Goal: Information Seeking & Learning: Learn about a topic

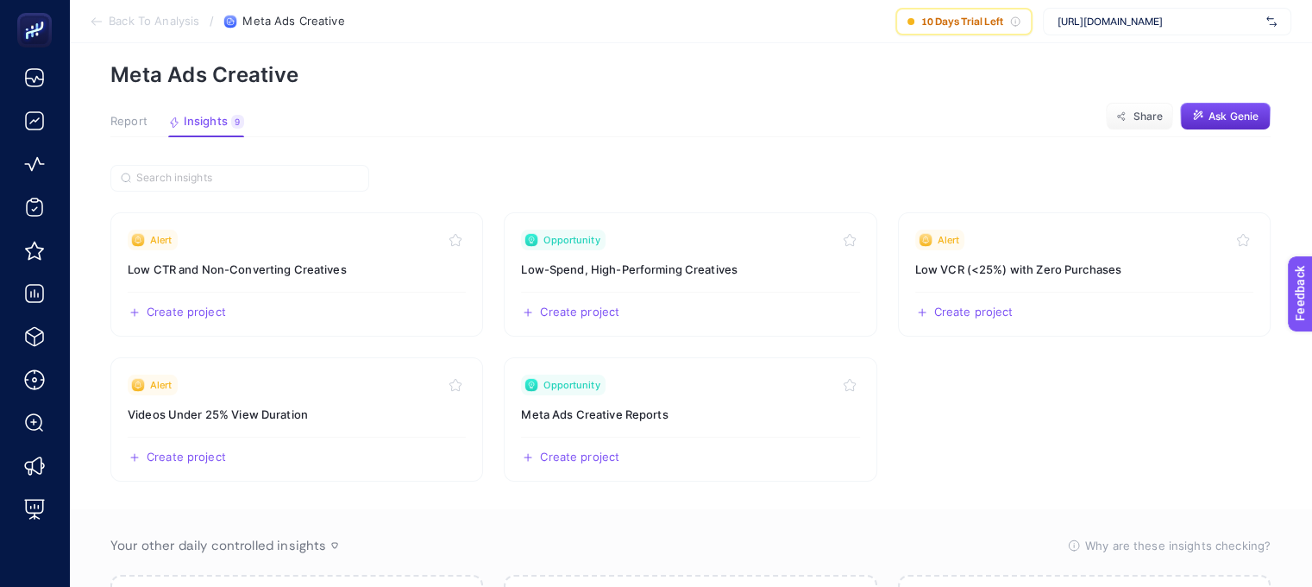
scroll to position [91, 0]
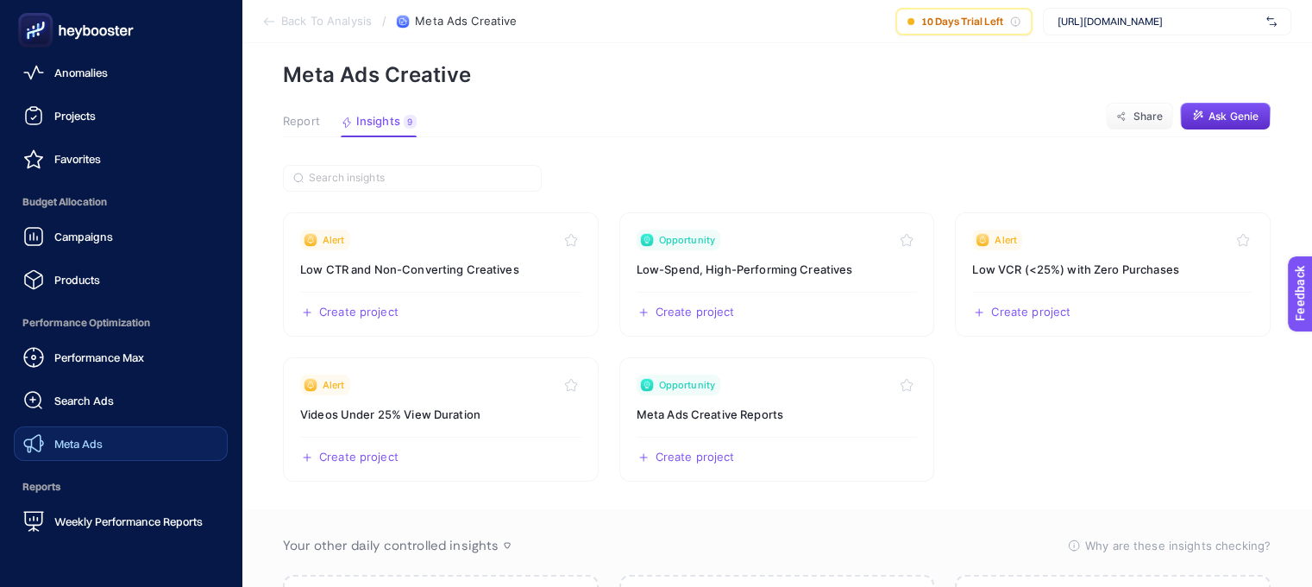
click at [91, 433] on div "Meta Ads" at bounding box center [62, 443] width 79 height 21
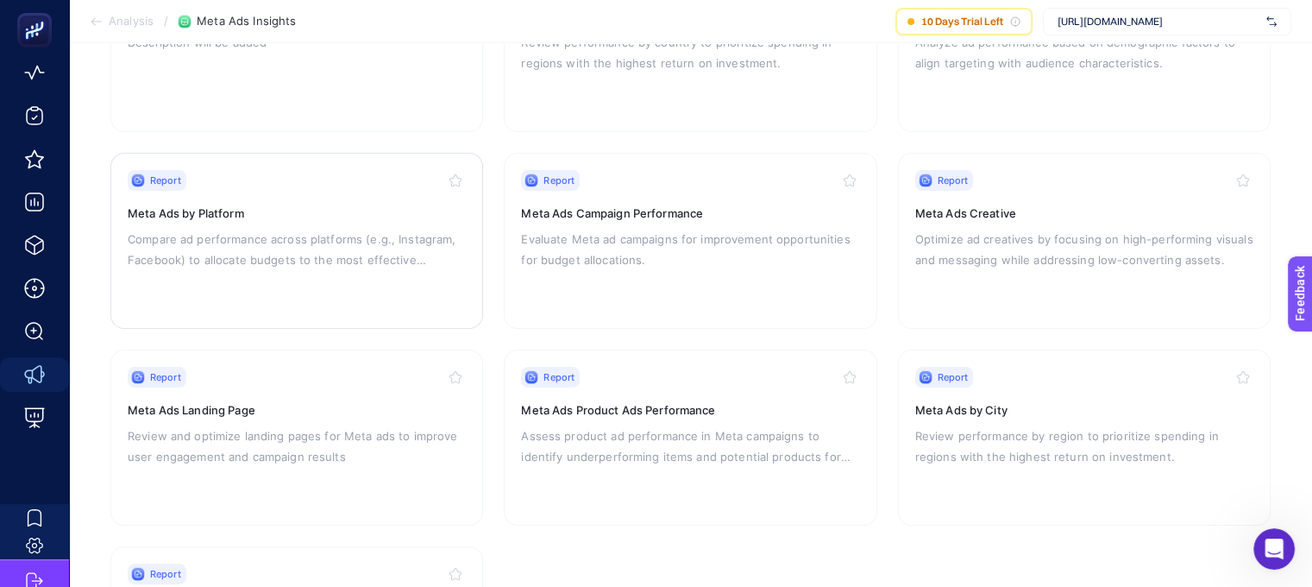
click at [337, 262] on p "Compare ad performance across platforms (e.g., Instagram, Facebook) to allocate…" at bounding box center [297, 249] width 338 height 41
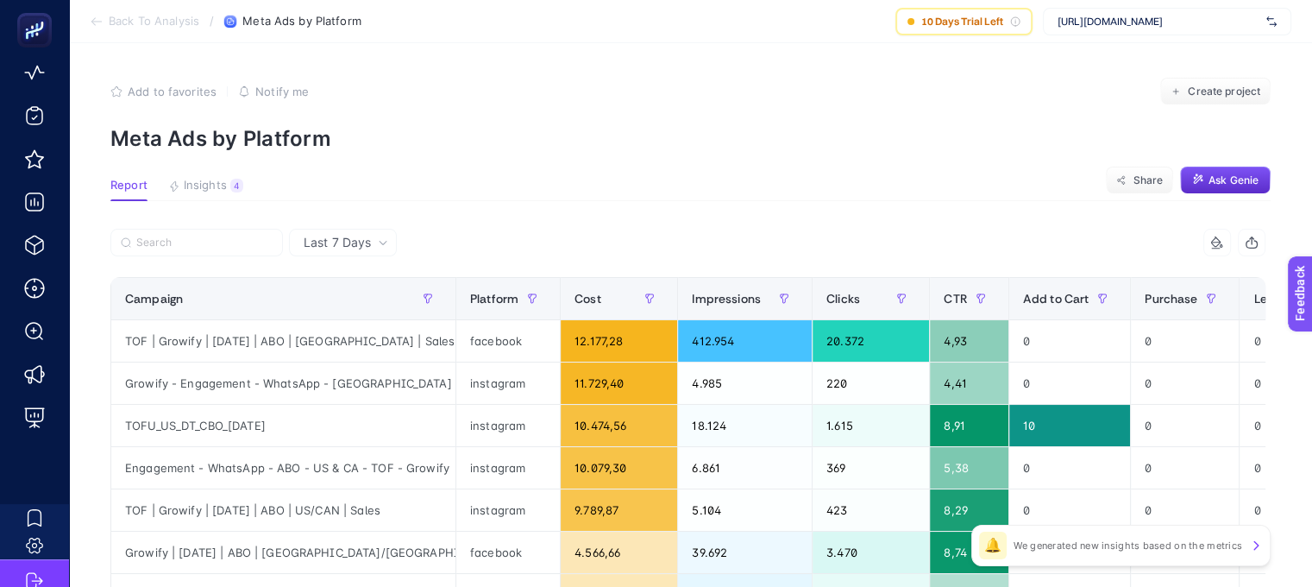
click at [363, 240] on span "Last 7 Days" at bounding box center [337, 242] width 67 height 17
click at [361, 309] on li "Last 30 Days" at bounding box center [342, 309] width 97 height 31
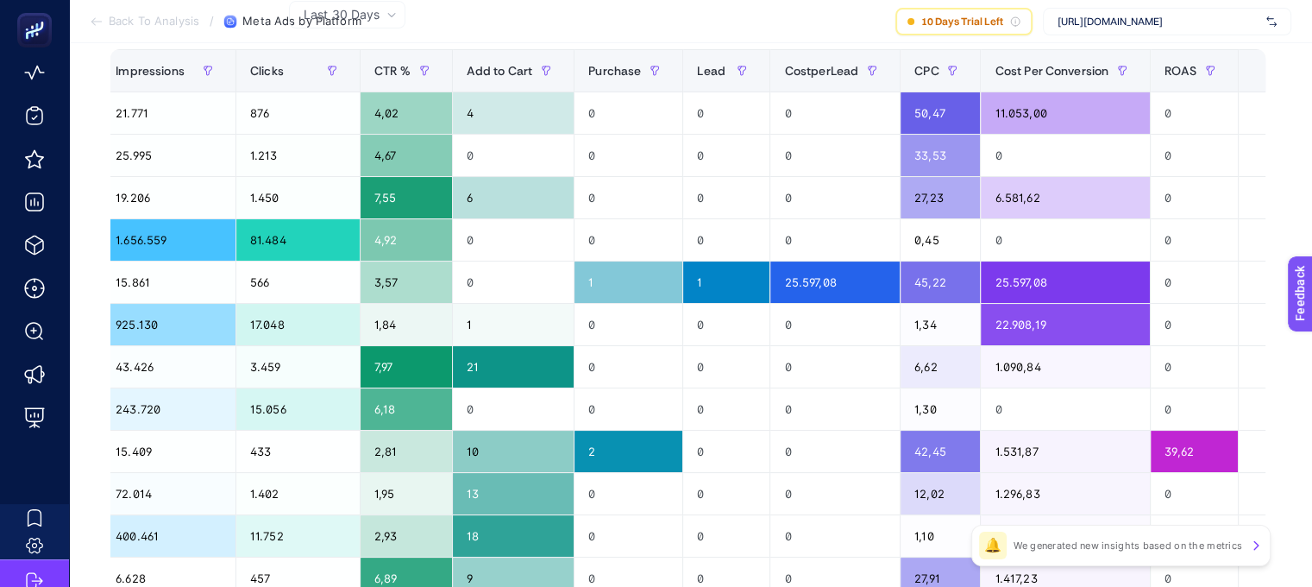
scroll to position [0, 583]
click at [1017, 72] on span "Cost Per Conversion" at bounding box center [1052, 71] width 114 height 14
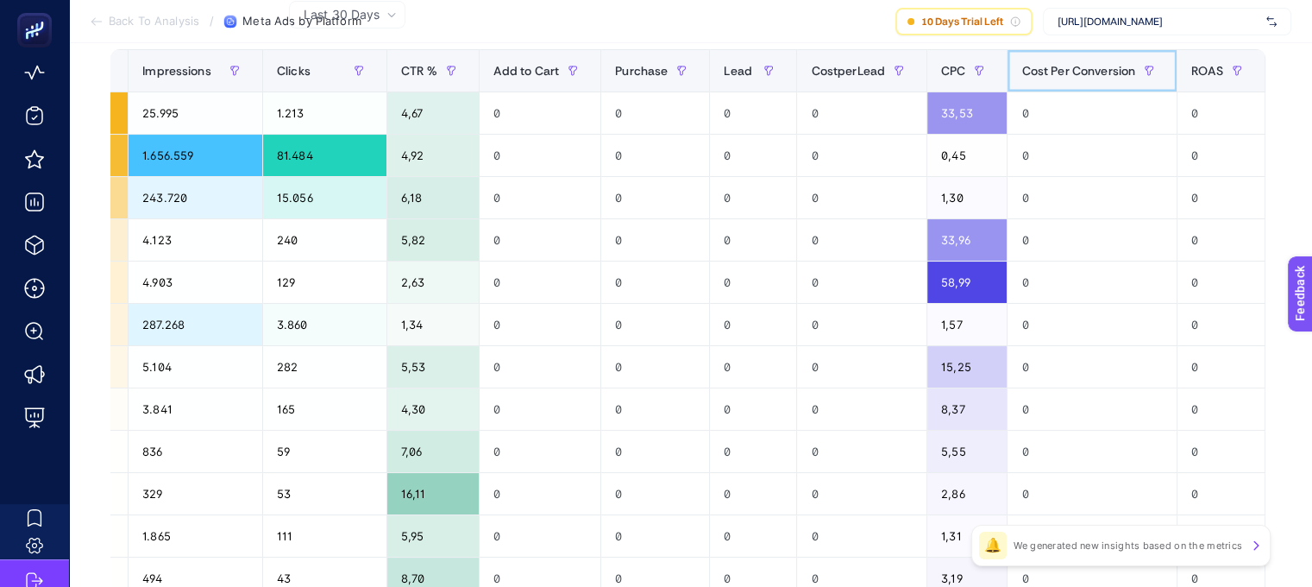
click at [1021, 72] on span "Cost Per Conversion" at bounding box center [1078, 71] width 114 height 14
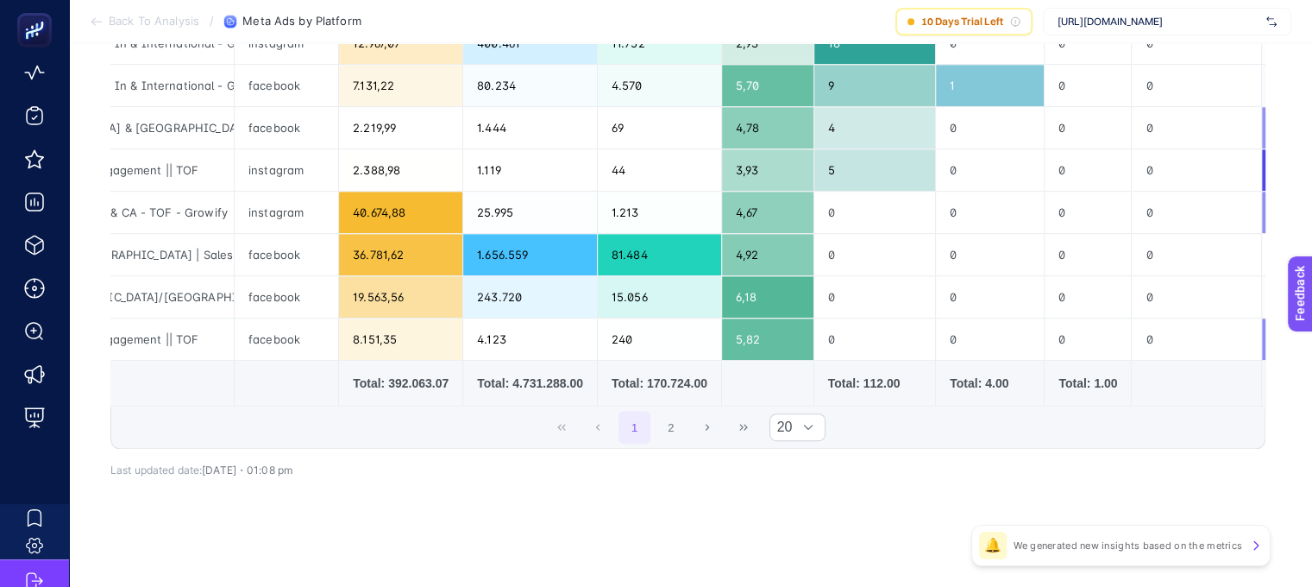
scroll to position [807, 0]
click at [825, 424] on div at bounding box center [808, 427] width 33 height 26
click at [810, 499] on li "50" at bounding box center [804, 502] width 56 height 35
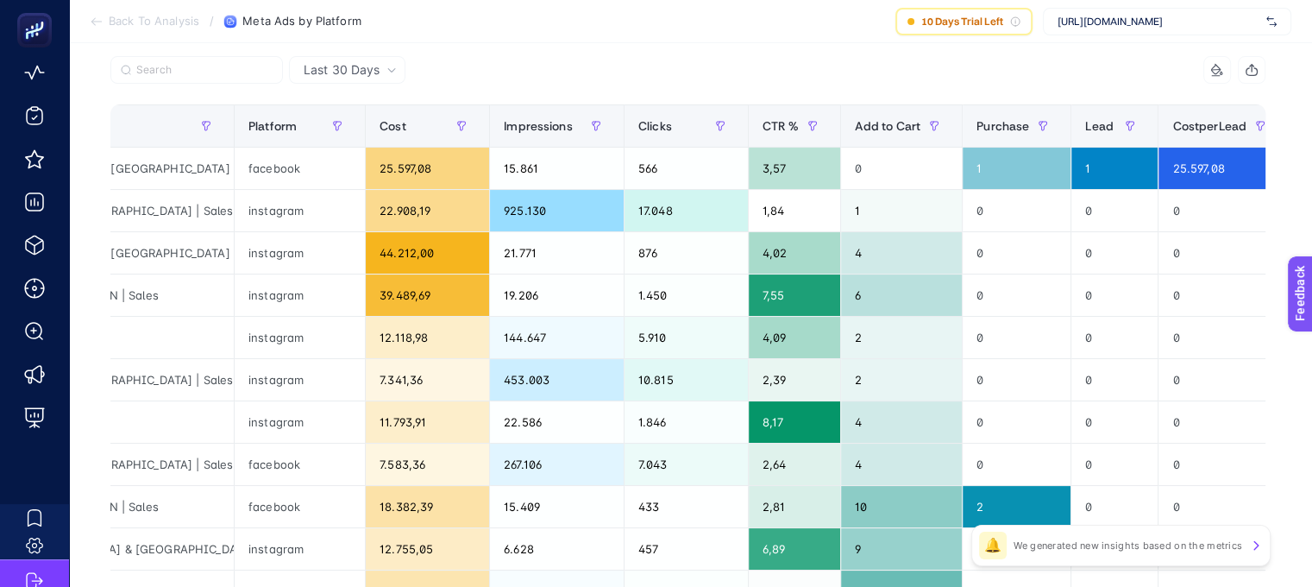
scroll to position [0, 8]
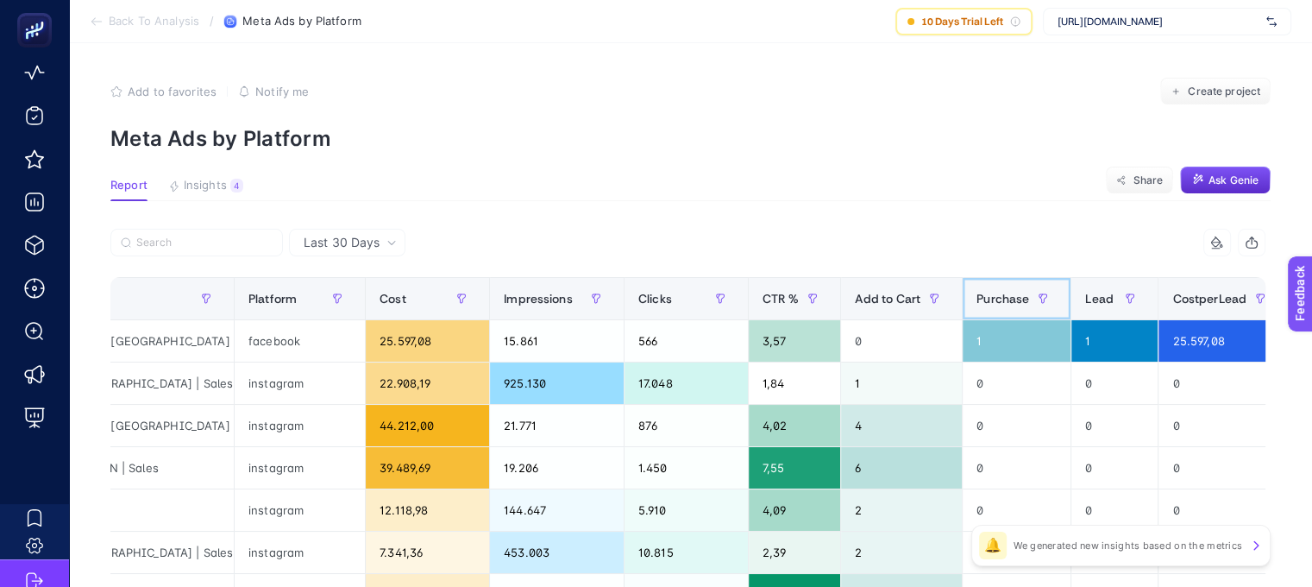
click at [977, 289] on div "Purchase" at bounding box center [1017, 299] width 80 height 28
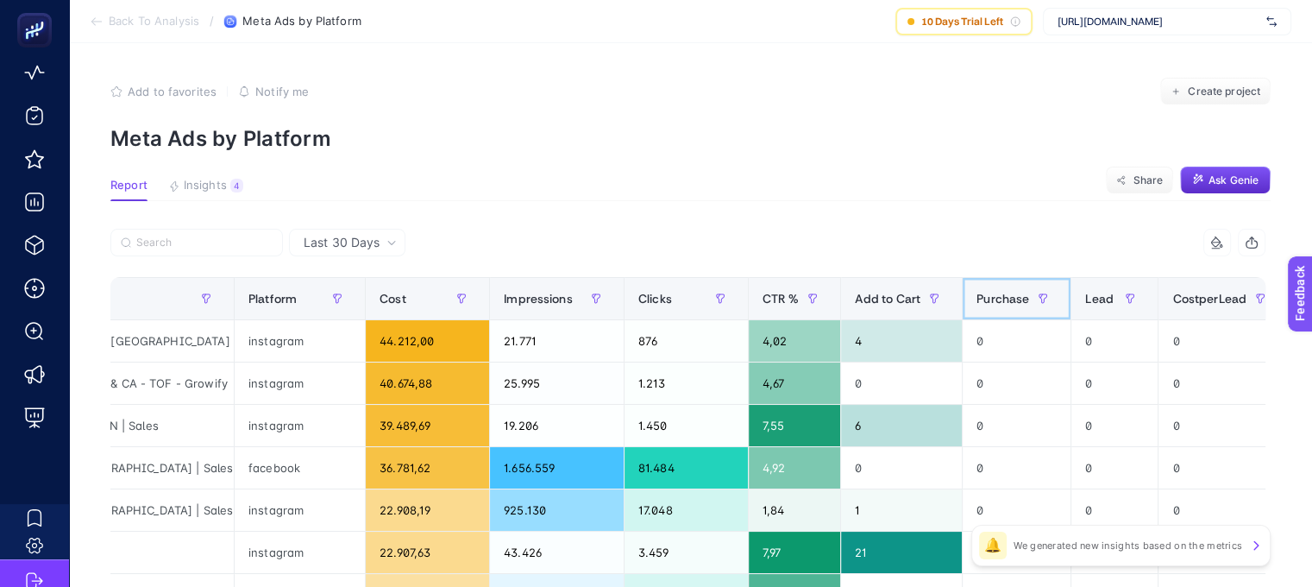
click at [977, 289] on div "Purchase" at bounding box center [1017, 299] width 80 height 28
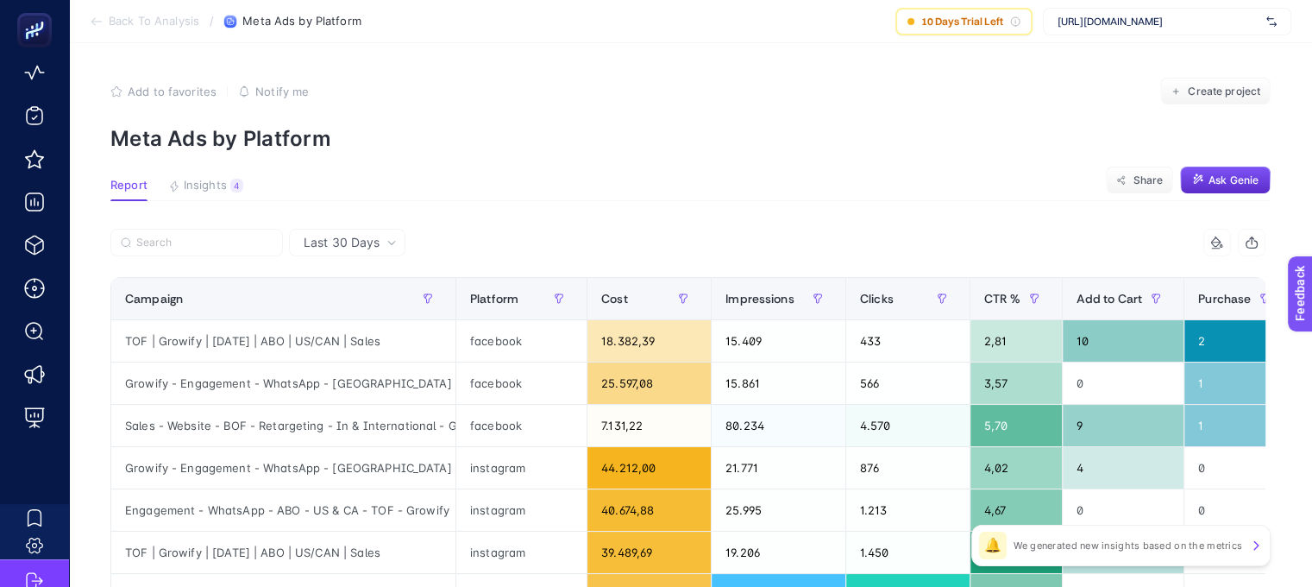
click at [374, 237] on div "Last 30 Days" at bounding box center [350, 242] width 107 height 12
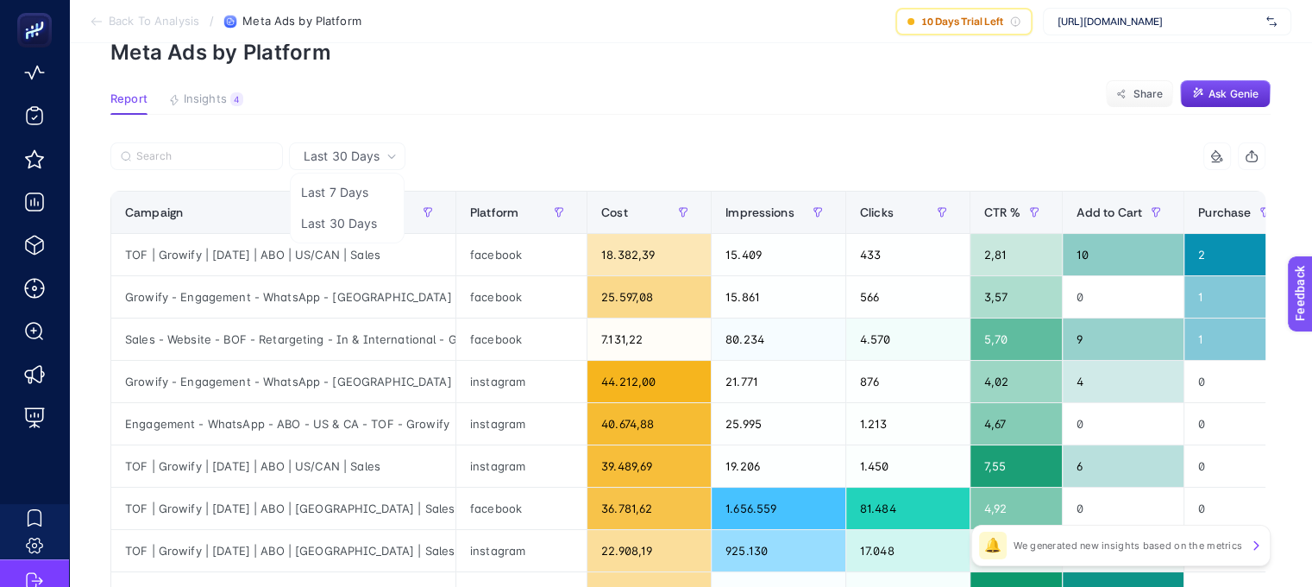
click at [1222, 160] on icon at bounding box center [1217, 156] width 14 height 14
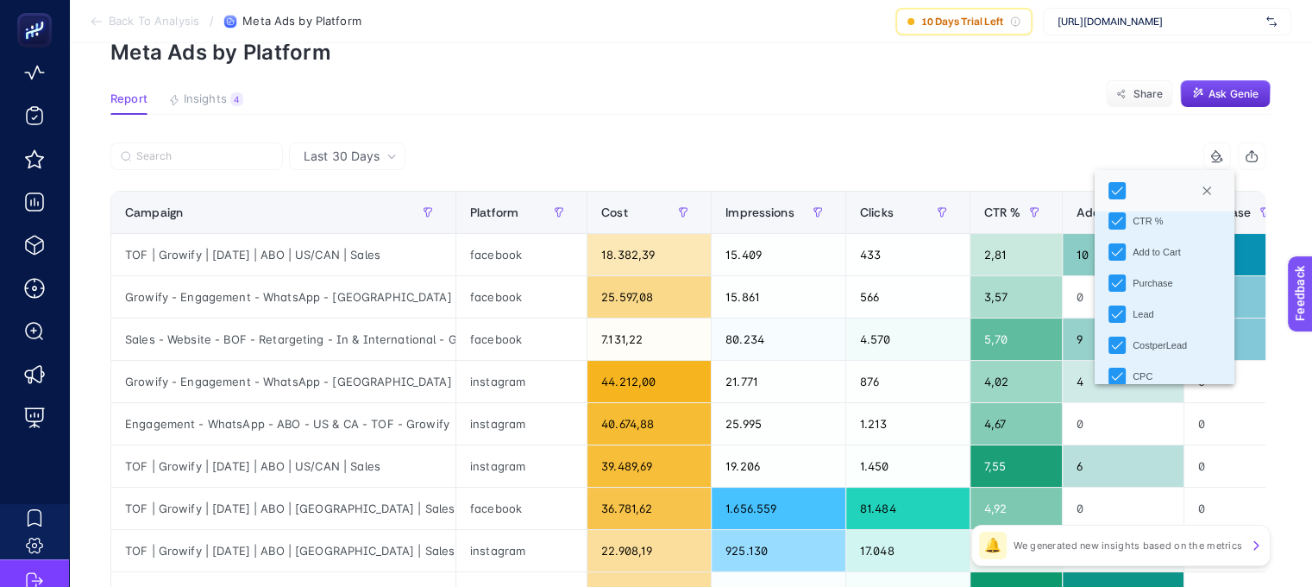
scroll to position [183, 0]
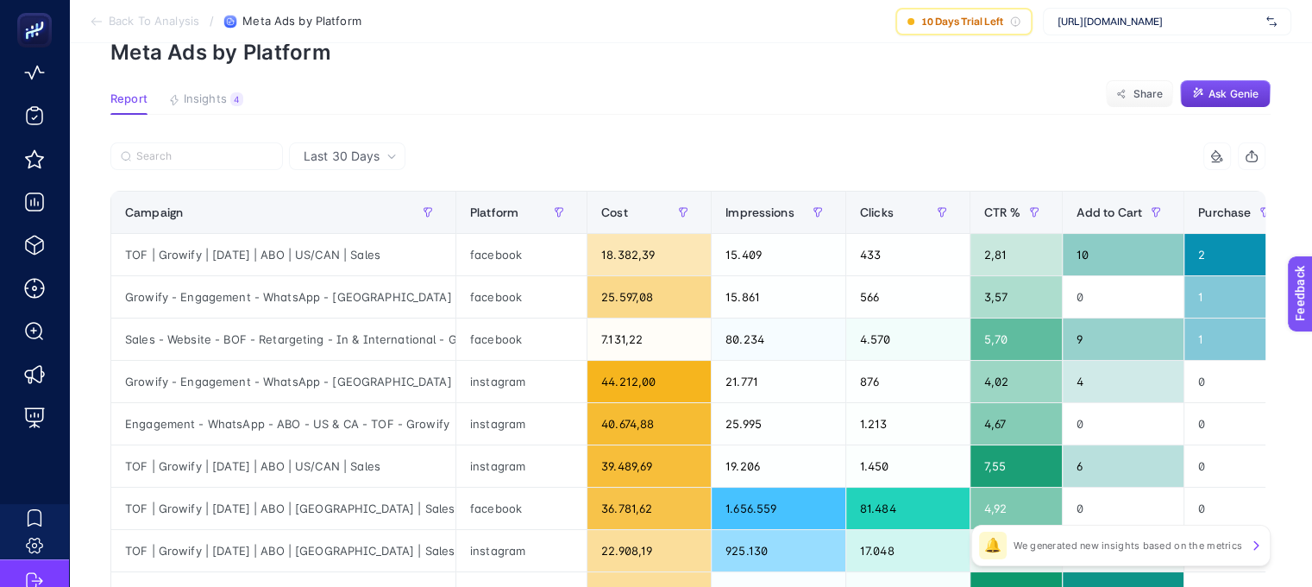
click at [1218, 102] on button "Ask Genie" at bounding box center [1225, 94] width 91 height 28
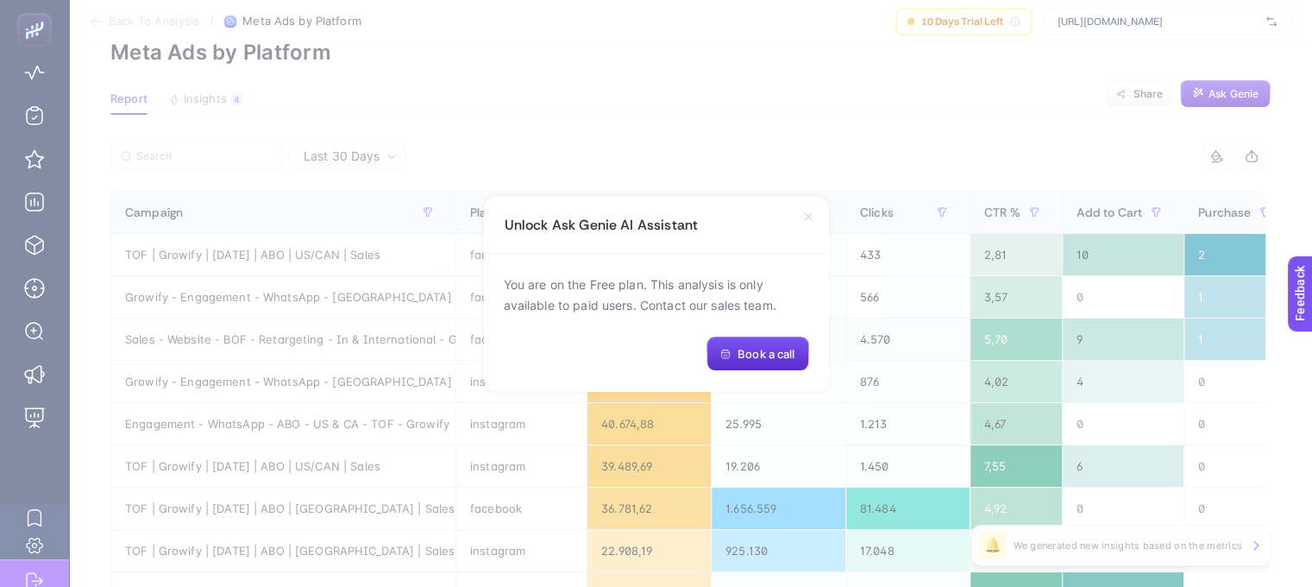
click at [814, 224] on div "Unlock Ask Genie AI Assistant" at bounding box center [656, 225] width 345 height 58
click at [807, 219] on icon at bounding box center [808, 217] width 14 height 14
